Goal: Transaction & Acquisition: Purchase product/service

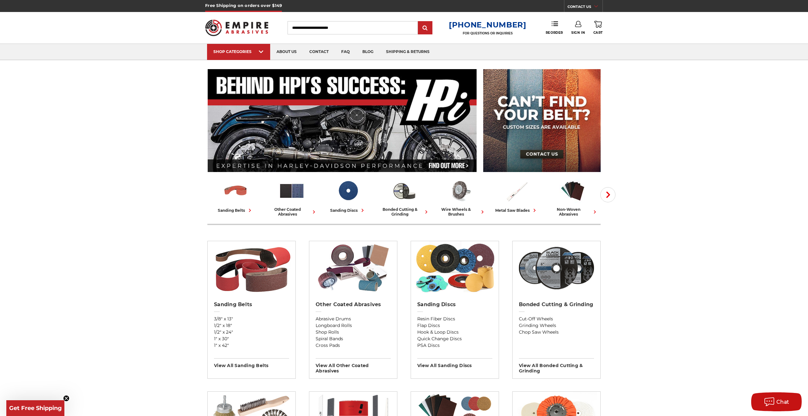
click at [334, 29] on input "Search" at bounding box center [352, 27] width 130 height 13
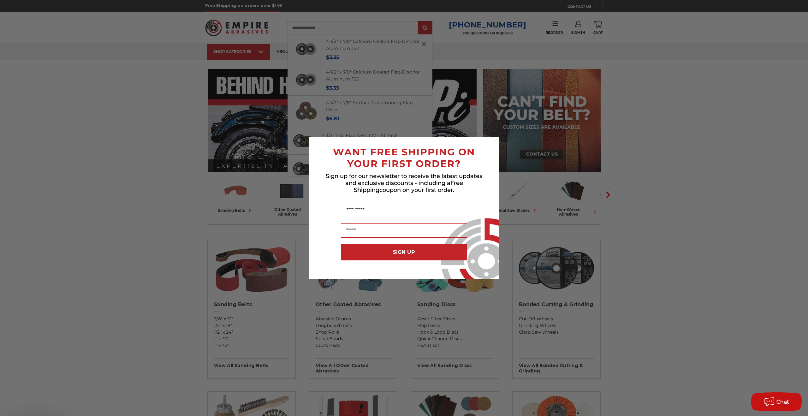
type input "**********"
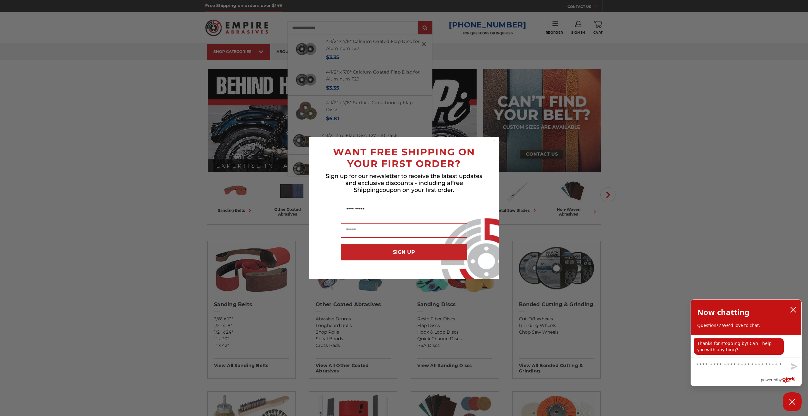
click at [494, 141] on circle "Close dialog" at bounding box center [494, 141] width 6 height 6
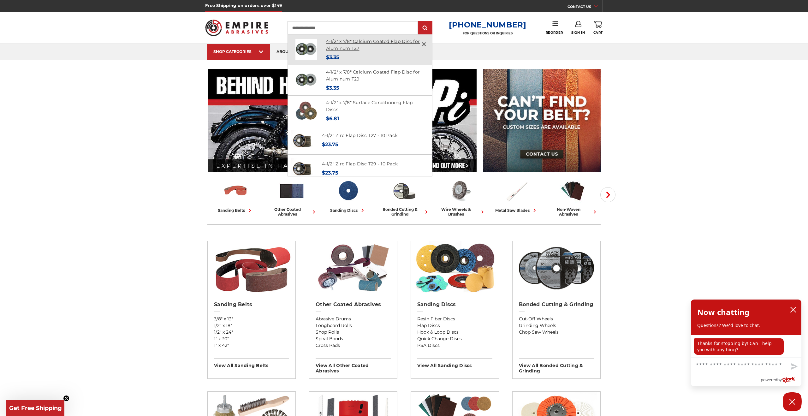
click at [345, 42] on link "4-1/2" x 7/8" Calcium Coated Flap Disc for Aluminum T27" at bounding box center [373, 44] width 94 height 13
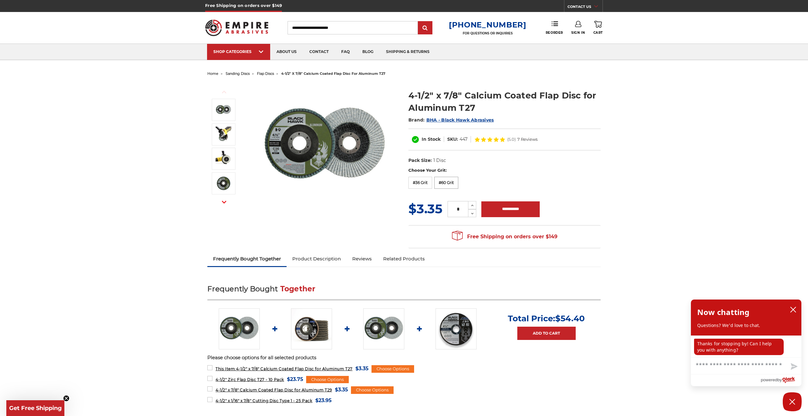
click at [454, 185] on label "#60 Grit" at bounding box center [446, 183] width 24 height 12
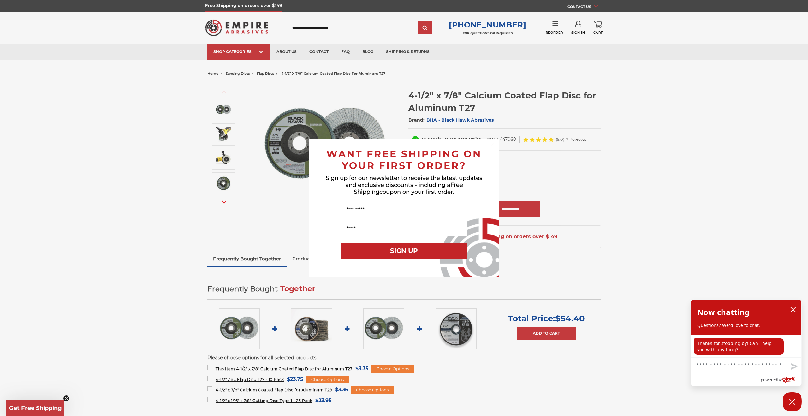
click at [492, 143] on icon "Close dialog" at bounding box center [492, 144] width 3 height 3
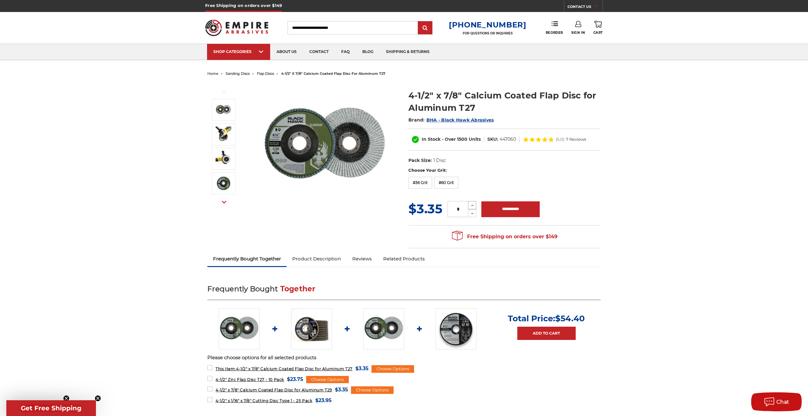
click at [473, 204] on icon at bounding box center [472, 206] width 5 height 6
type input "*"
click at [507, 208] on input "**********" at bounding box center [510, 209] width 58 height 16
type input "**********"
click at [579, 25] on icon at bounding box center [578, 24] width 6 height 6
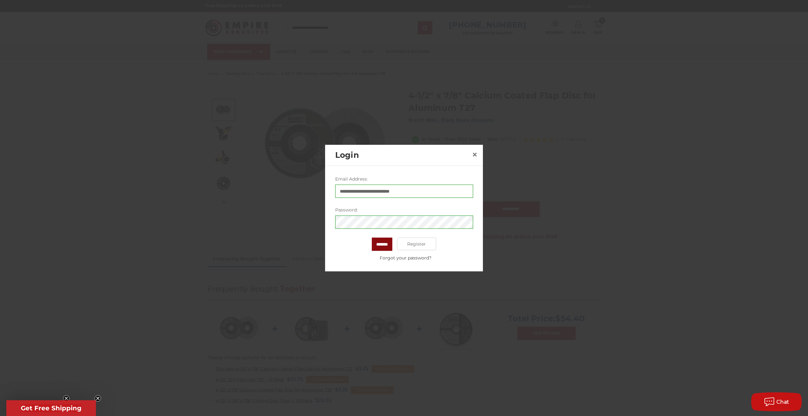
click at [384, 245] on input "*******" at bounding box center [382, 244] width 21 height 13
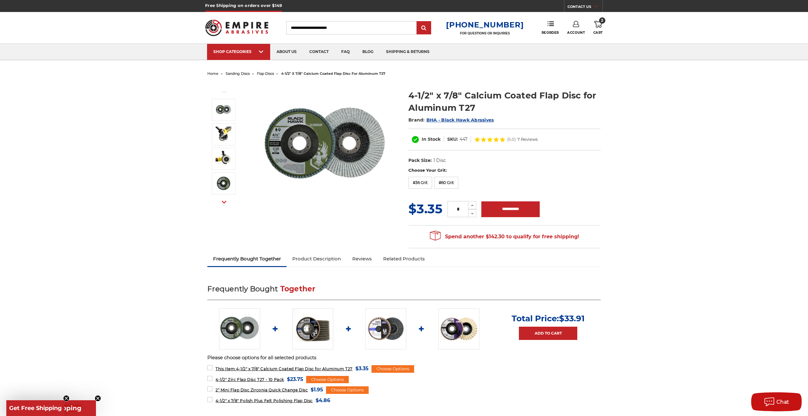
click at [578, 24] on icon at bounding box center [576, 24] width 6 height 6
click at [578, 41] on link "Account" at bounding box center [575, 41] width 45 height 12
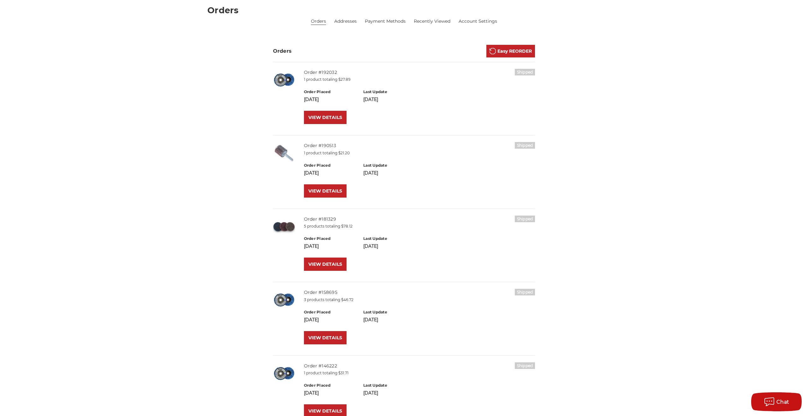
scroll to position [95, 0]
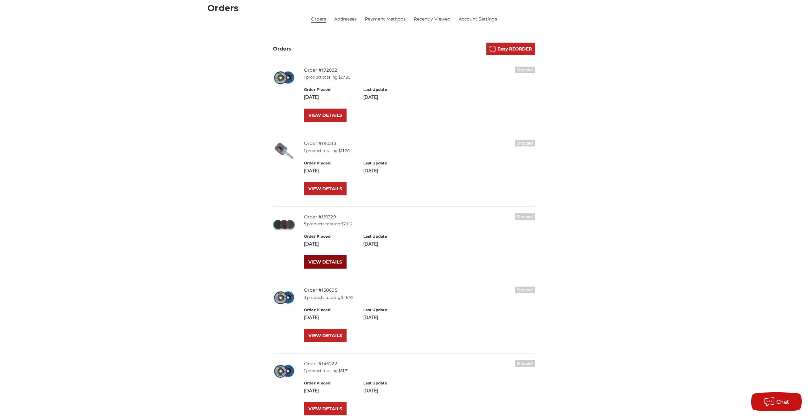
click at [324, 261] on link "VIEW DETAILS" at bounding box center [325, 261] width 43 height 13
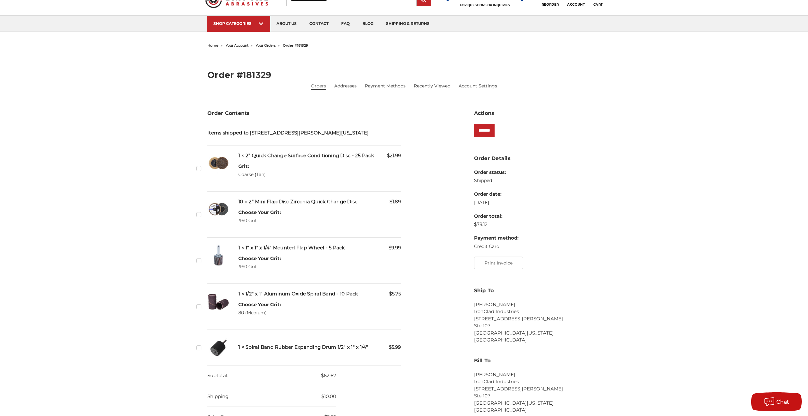
scroll to position [30, 0]
drag, startPoint x: 249, startPoint y: 172, endPoint x: 239, endPoint y: 164, distance: 12.3
click at [241, 168] on div "$21.99 1 × 2" Quick Change Surface Conditioning Disc - 25 Pack Grit: Coarse (Ta…" at bounding box center [319, 166] width 162 height 32
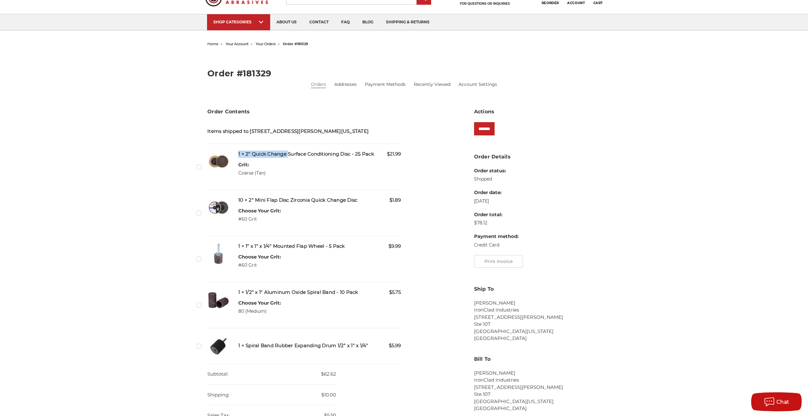
drag, startPoint x: 238, startPoint y: 161, endPoint x: 288, endPoint y: 163, distance: 50.2
click at [288, 158] on h5 "1 × 2" Quick Change Surface Conditioning Disc - 25 Pack" at bounding box center [319, 153] width 162 height 7
click at [198, 170] on label "Checkbox 490246 label" at bounding box center [199, 166] width 7 height 7
click at [486, 129] on input "*******" at bounding box center [484, 128] width 21 height 13
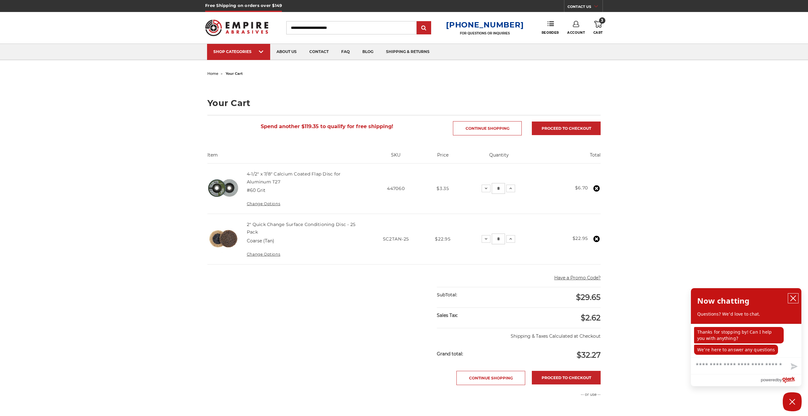
click at [794, 297] on icon "close chatbox" at bounding box center [792, 298] width 5 height 5
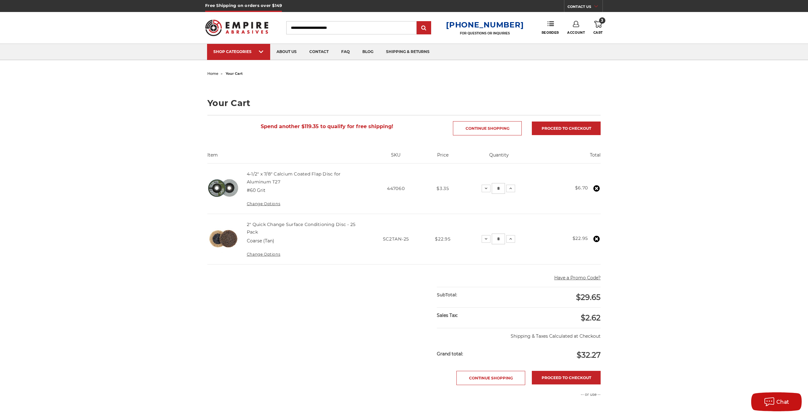
click at [359, 321] on main "home your cart Your Cart Spend another $119.35 to qualify for free shipping! Co…" at bounding box center [404, 298] width 400 height 459
click at [363, 301] on main "home your cart Your Cart Spend another $119.35 to qualify for free shipping! Co…" at bounding box center [404, 298] width 400 height 459
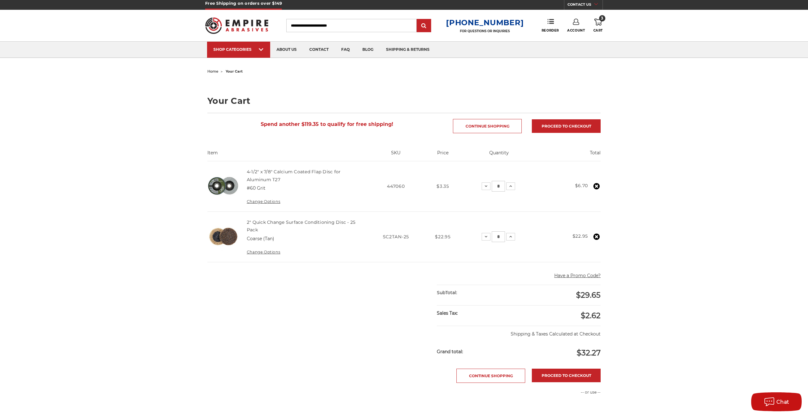
scroll to position [1, 0]
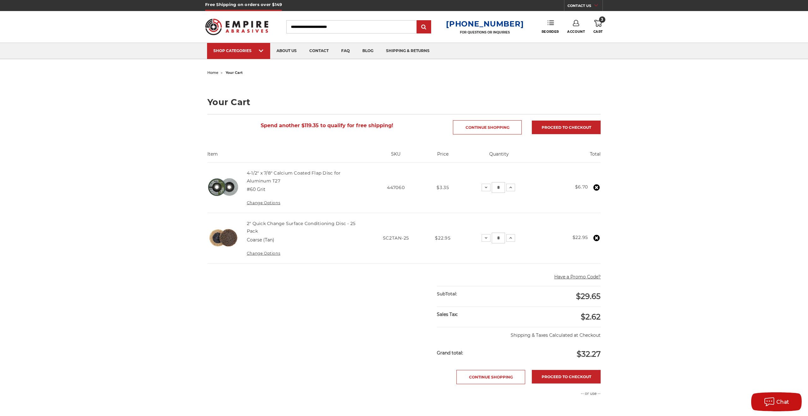
click at [547, 24] on icon at bounding box center [550, 23] width 6 height 6
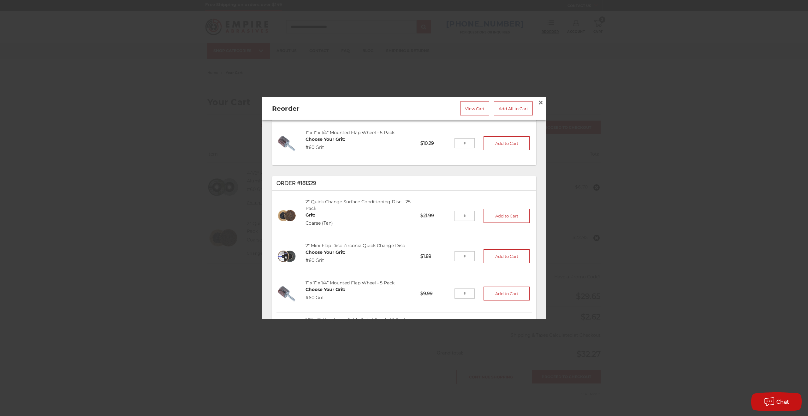
scroll to position [186, 0]
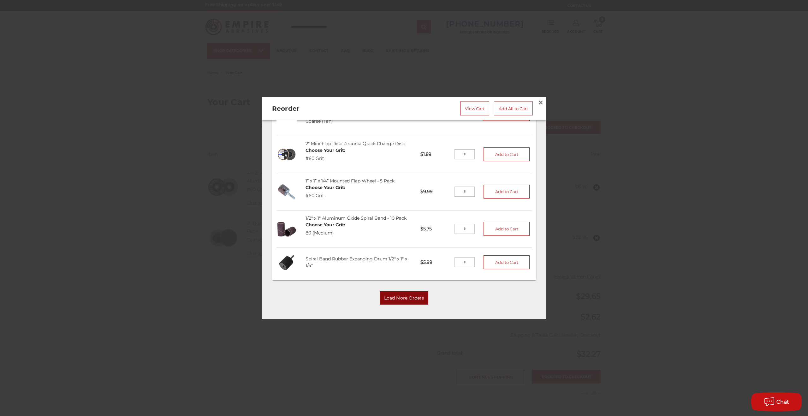
click at [409, 296] on button "Load More Orders" at bounding box center [404, 297] width 49 height 13
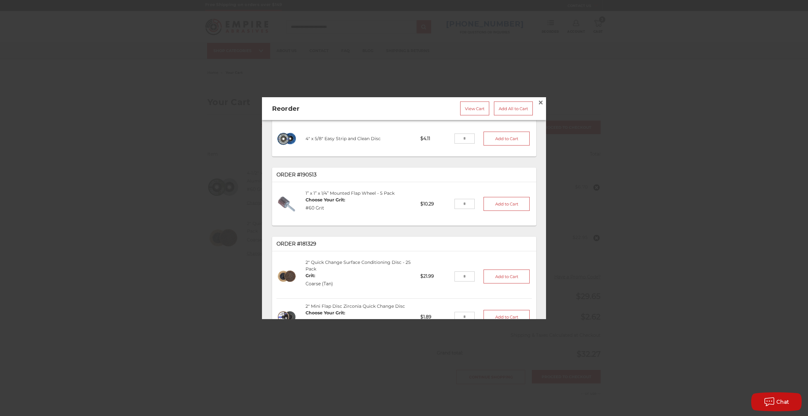
scroll to position [0, 0]
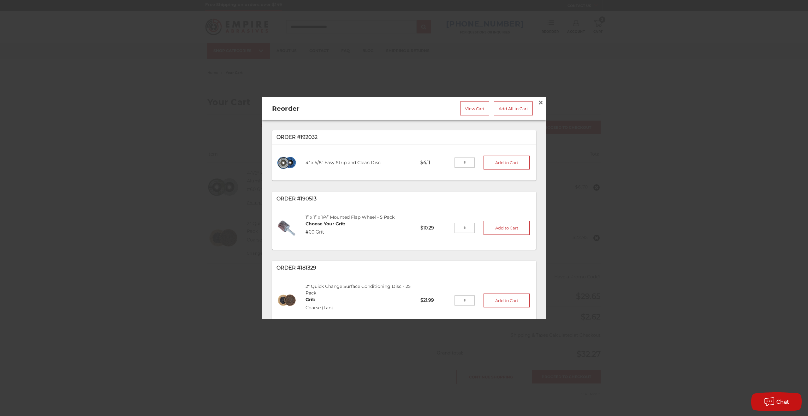
click at [469, 162] on input "tel" at bounding box center [464, 162] width 21 height 10
type input "*"
click at [505, 162] on button "Add to Cart" at bounding box center [506, 163] width 46 height 14
click at [538, 102] on span "×" at bounding box center [541, 102] width 6 height 12
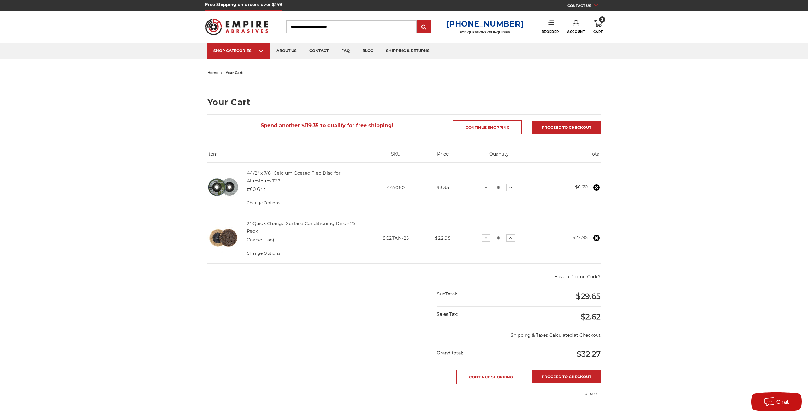
click at [302, 304] on main "home your cart Your Cart Spend another $119.35 to qualify for free shipping! Co…" at bounding box center [404, 297] width 400 height 459
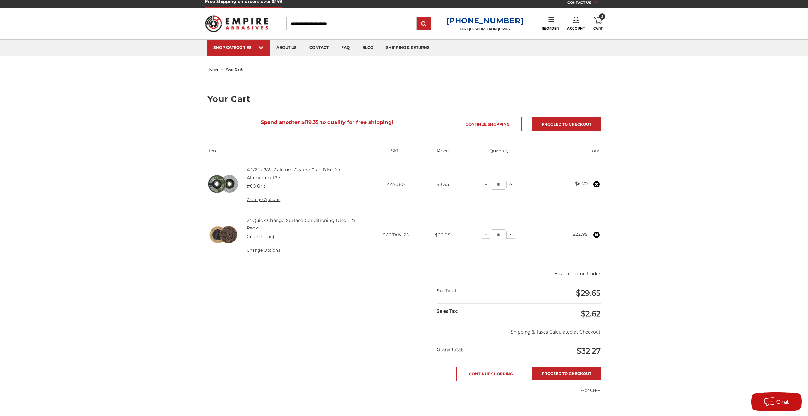
scroll to position [3, 0]
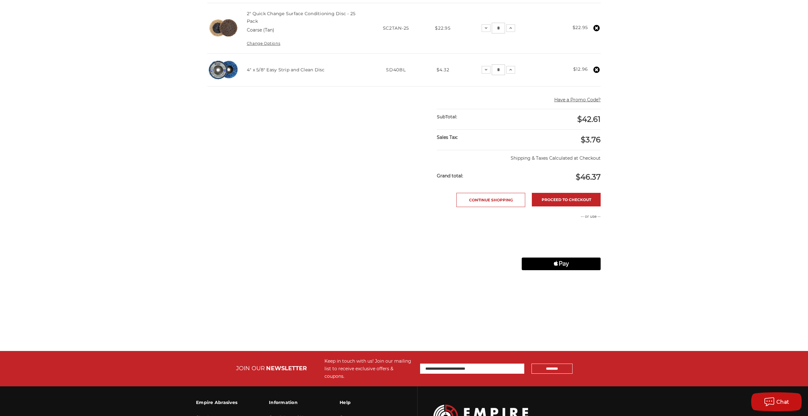
scroll to position [212, 0]
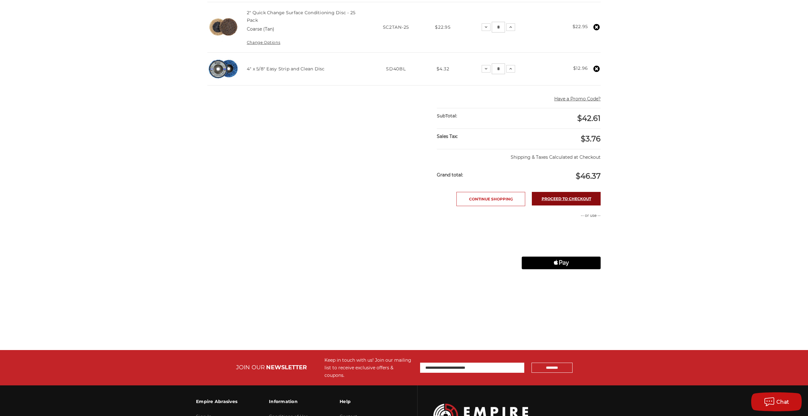
click at [551, 199] on link "Proceed to checkout" at bounding box center [566, 199] width 69 height 14
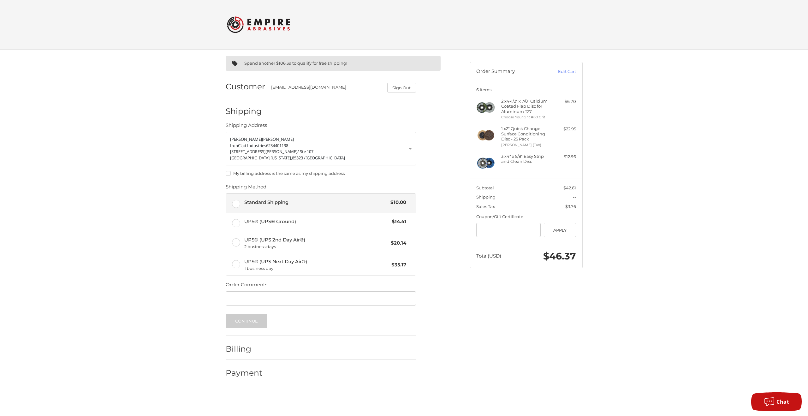
click at [231, 203] on label "Standard Shipping $10.00" at bounding box center [321, 203] width 190 height 19
click at [253, 320] on button "Continue" at bounding box center [247, 321] width 42 height 14
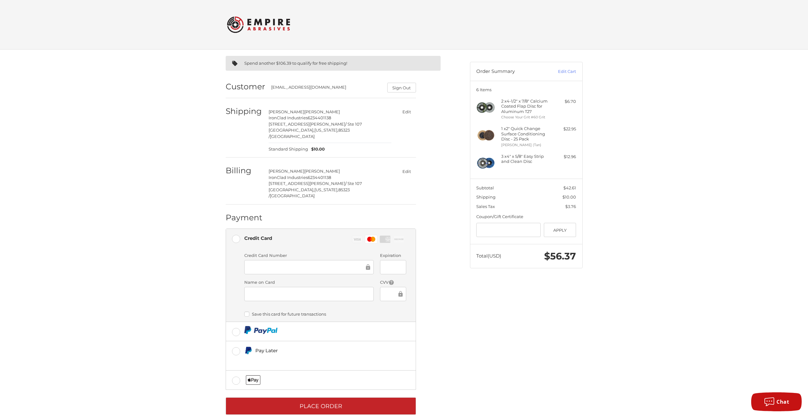
click at [386, 287] on div at bounding box center [393, 294] width 26 height 14
click at [421, 268] on ol "Customer [EMAIL_ADDRESS][DOMAIN_NAME] Sign Out Shipping [PERSON_NAME] IronClad …" at bounding box center [333, 244] width 215 height 341
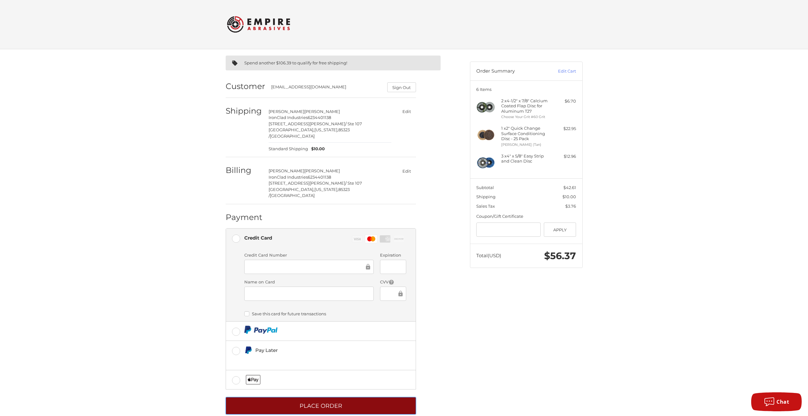
click at [346, 397] on button "Place Order" at bounding box center [321, 405] width 190 height 17
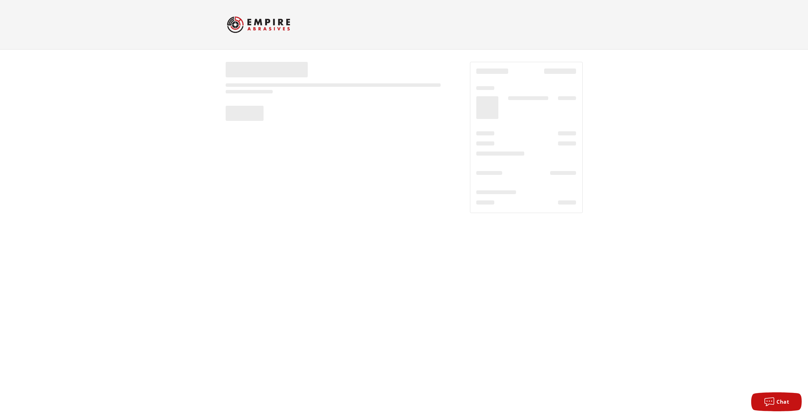
scroll to position [0, 0]
